Goal: Task Accomplishment & Management: Manage account settings

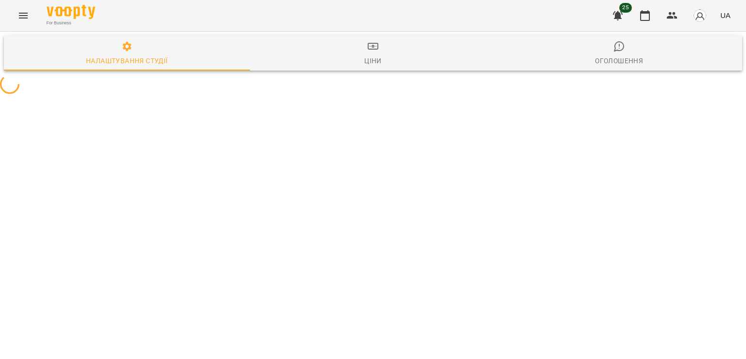
select select "**"
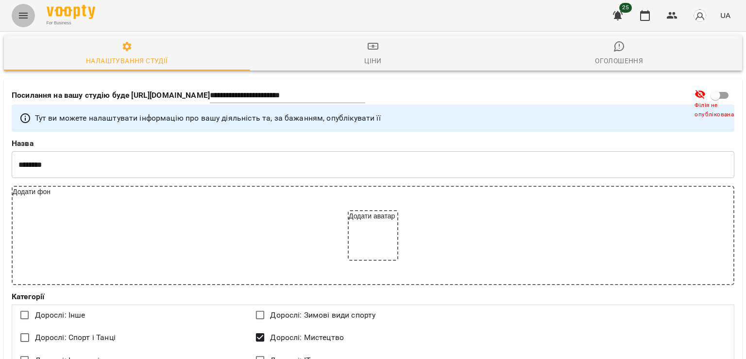
click at [25, 14] on icon "Menu" at bounding box center [23, 16] width 12 height 12
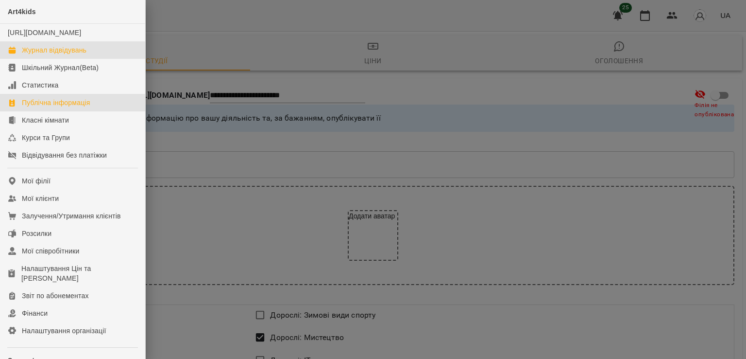
click at [36, 55] on div "Журнал відвідувань" at bounding box center [54, 50] width 65 height 10
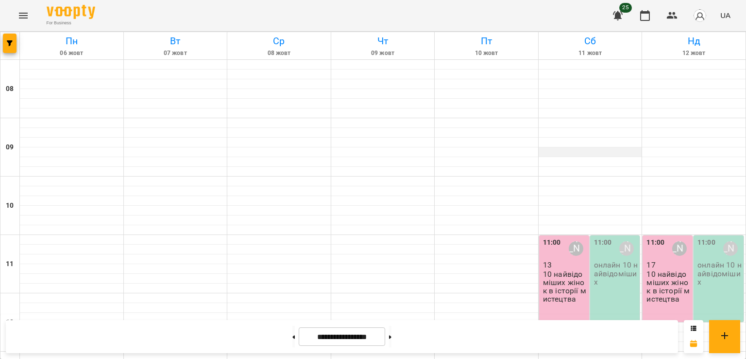
scroll to position [421, 0]
click at [293, 335] on button at bounding box center [294, 336] width 2 height 21
type input "**********"
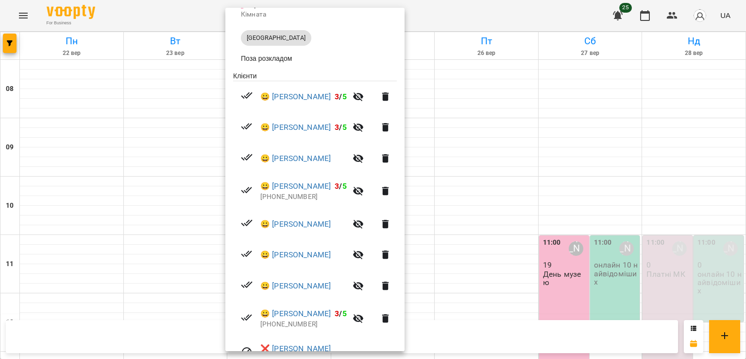
scroll to position [129, 0]
click at [294, 129] on link "😀 [PERSON_NAME]" at bounding box center [295, 127] width 70 height 12
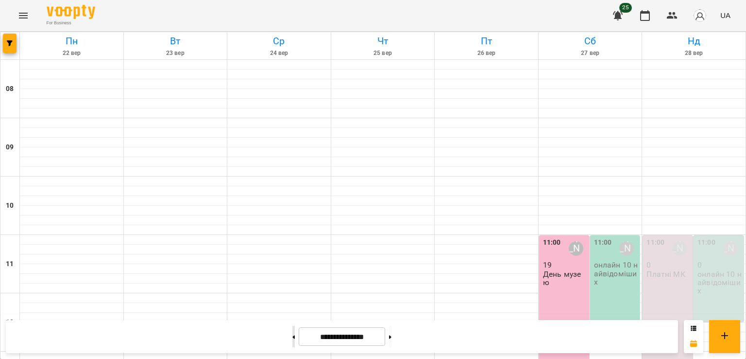
click at [293, 333] on button at bounding box center [294, 336] width 2 height 21
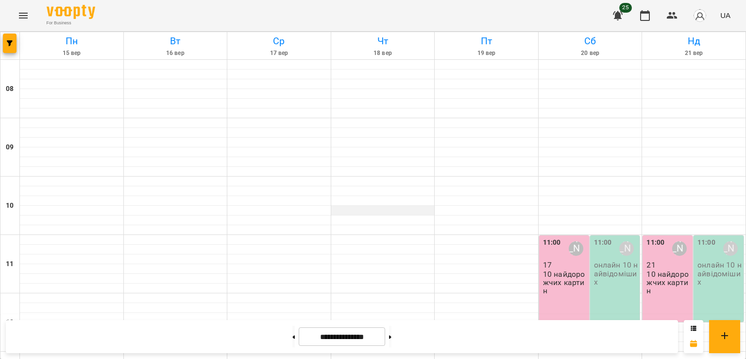
scroll to position [86, 0]
click at [392, 337] on button at bounding box center [390, 336] width 2 height 21
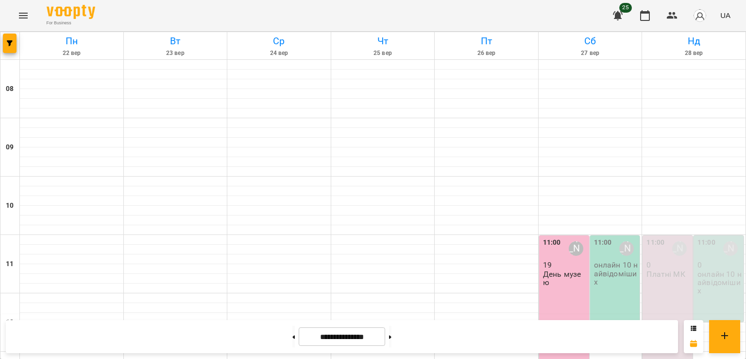
scroll to position [328, 0]
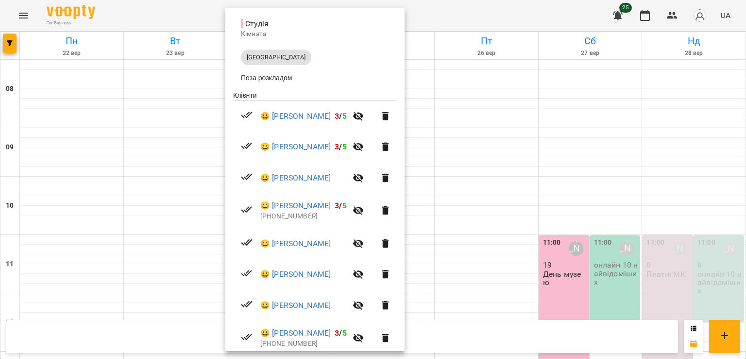
scroll to position [111, 0]
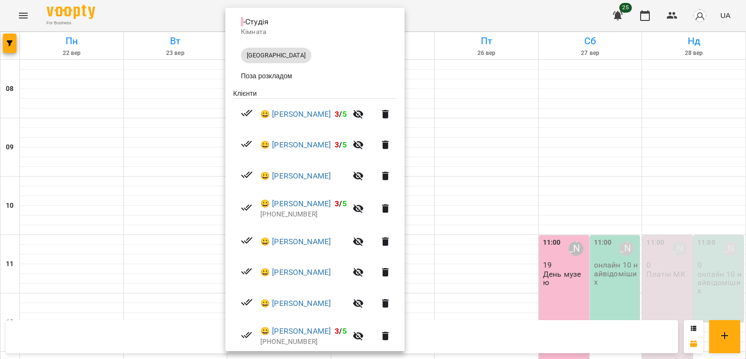
click at [523, 248] on div at bounding box center [373, 179] width 746 height 359
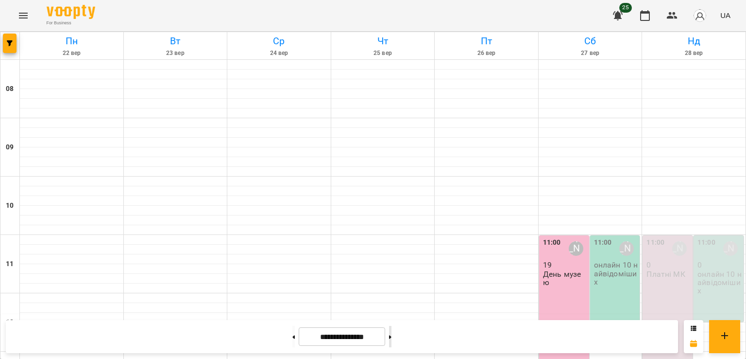
click at [392, 339] on button at bounding box center [390, 336] width 2 height 21
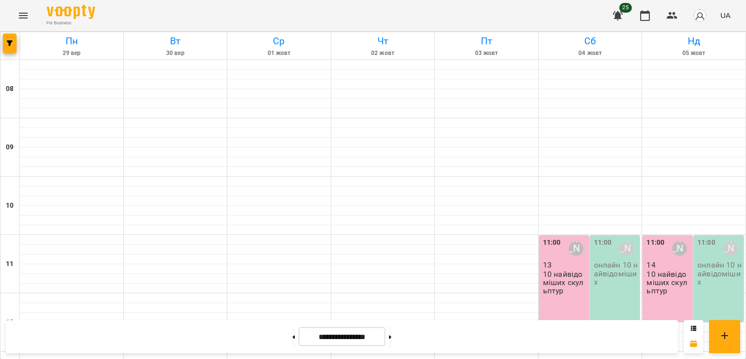
scroll to position [378, 0]
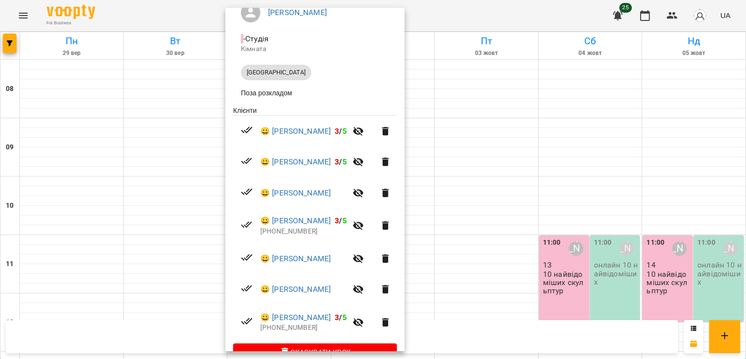
scroll to position [95, 0]
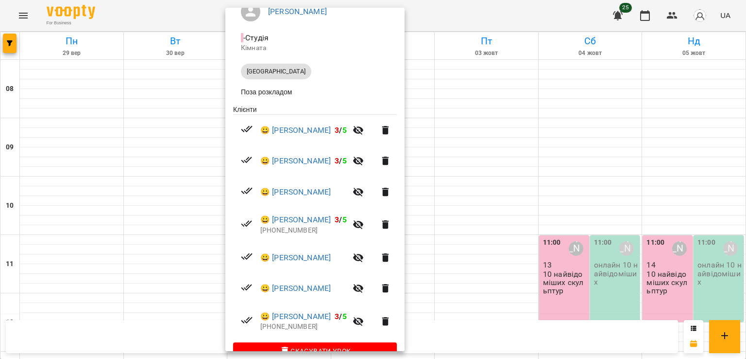
click at [185, 199] on div at bounding box center [373, 179] width 746 height 359
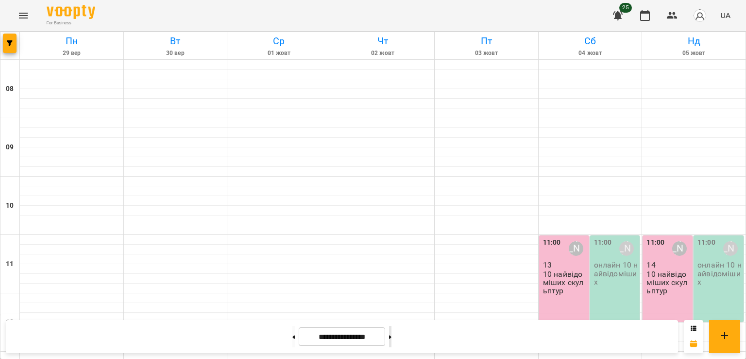
click at [392, 334] on button at bounding box center [390, 336] width 2 height 21
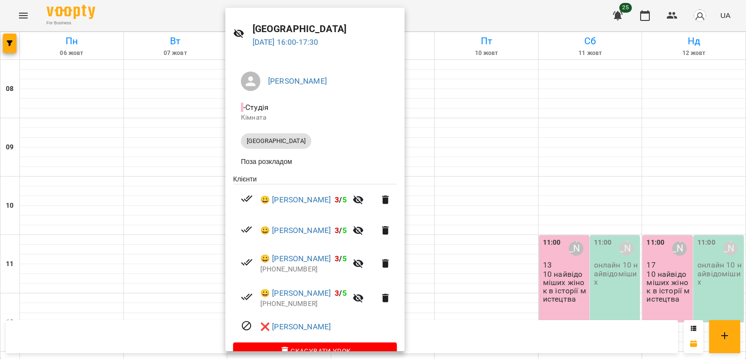
scroll to position [49, 0]
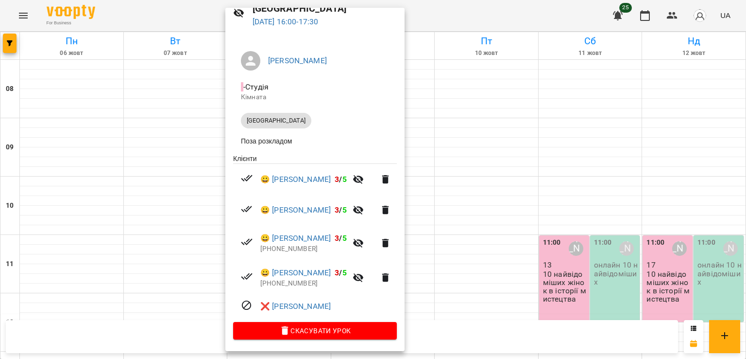
click at [459, 237] on div at bounding box center [373, 179] width 746 height 359
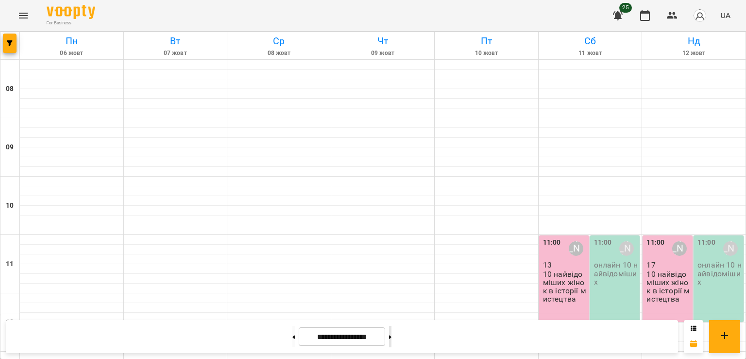
click at [392, 337] on button at bounding box center [390, 336] width 2 height 21
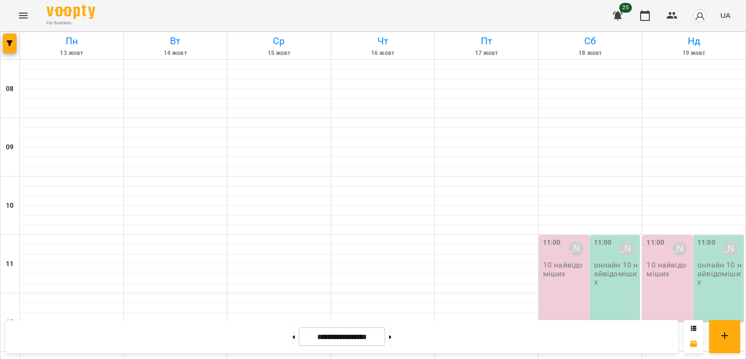
scroll to position [351, 0]
click at [392, 335] on button at bounding box center [390, 336] width 2 height 21
click at [392, 337] on button at bounding box center [390, 336] width 2 height 21
type input "**********"
